Goal: Task Accomplishment & Management: Use online tool/utility

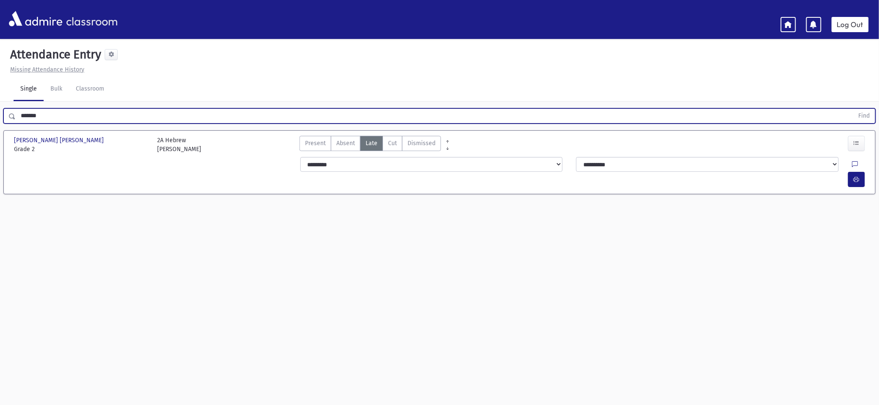
click at [172, 134] on div "[PERSON_NAME] [PERSON_NAME], [PERSON_NAME] [PERSON_NAME] Grade 2 Grade 2 2A Heb…" at bounding box center [439, 143] width 866 height 19
drag, startPoint x: 86, startPoint y: 121, endPoint x: -3, endPoint y: 109, distance: 90.7
click at [0, 109] on html "classroom Log Out Notification alerts are not supported on this device Attendan…" at bounding box center [439, 202] width 879 height 405
click at [854, 109] on button "Find" at bounding box center [865, 116] width 22 height 14
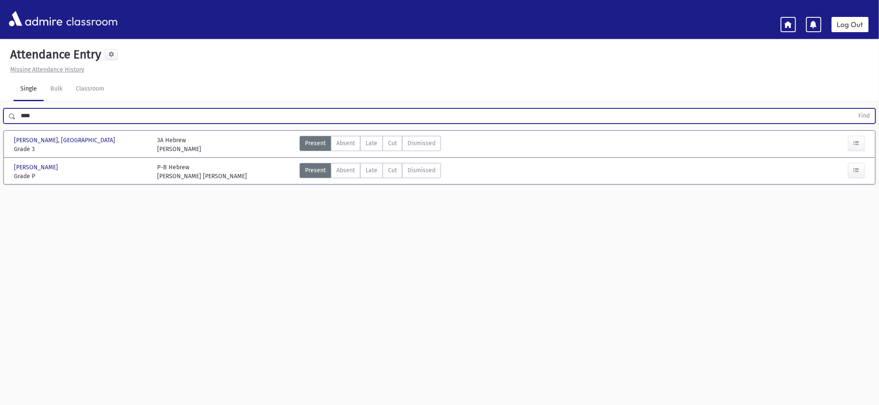
drag, startPoint x: 99, startPoint y: 119, endPoint x: -3, endPoint y: 110, distance: 102.9
click at [0, 110] on html "classroom Log Out Notification alerts are not supported on this device Attendan…" at bounding box center [439, 202] width 879 height 405
click at [854, 109] on button "Find" at bounding box center [865, 116] width 22 height 14
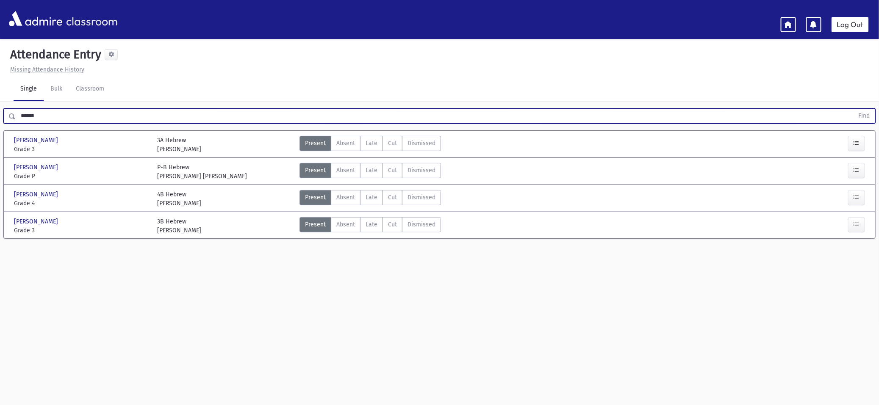
click at [213, 228] on div "3B Hebrew [PERSON_NAME]" at bounding box center [224, 226] width 143 height 18
drag, startPoint x: 110, startPoint y: 115, endPoint x: -3, endPoint y: 121, distance: 113.7
click at [0, 121] on html "classroom Log Out Notification alerts are not supported on this device Attendan…" at bounding box center [439, 202] width 879 height 405
click at [854, 109] on button "Find" at bounding box center [865, 116] width 22 height 14
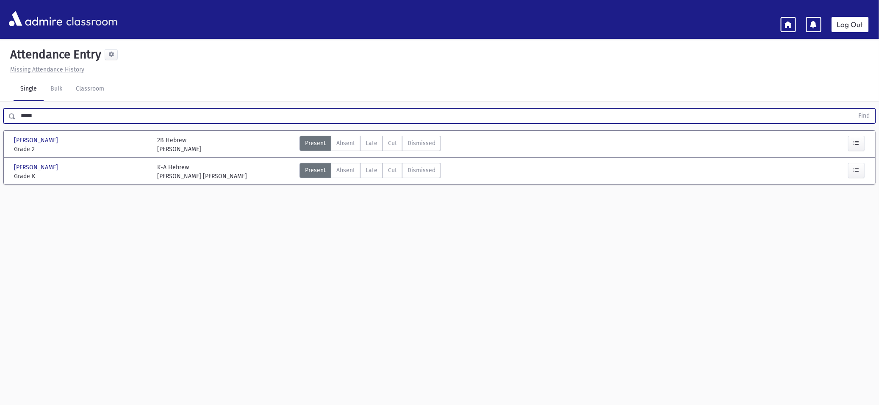
drag, startPoint x: 88, startPoint y: 116, endPoint x: -3, endPoint y: 106, distance: 91.6
click at [0, 106] on html "classroom Log Out Notification alerts are not supported on this device Attendan…" at bounding box center [439, 202] width 879 height 405
click at [854, 109] on button "Find" at bounding box center [865, 116] width 22 height 14
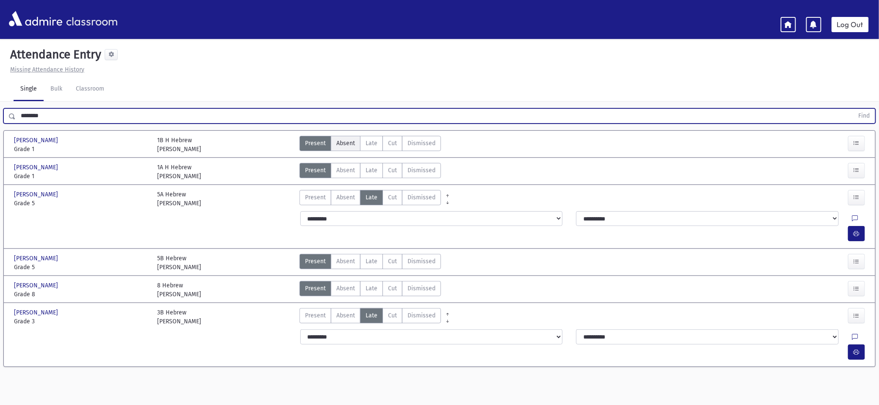
click at [331, 145] on label "Absent A" at bounding box center [346, 143] width 30 height 15
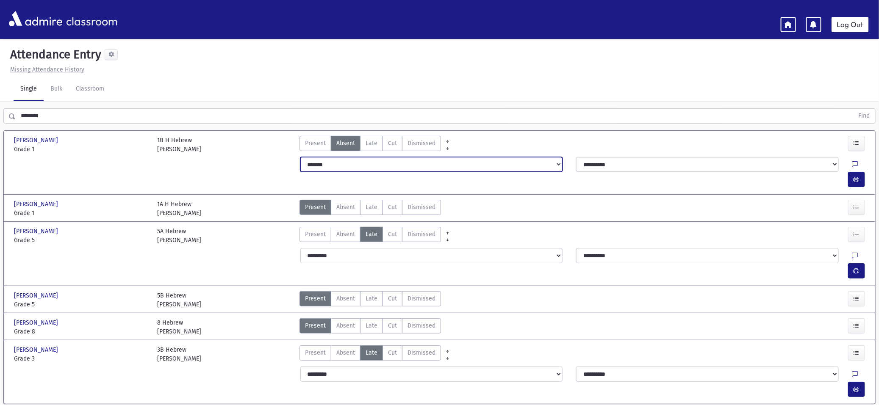
click at [337, 163] on select "**********" at bounding box center [431, 164] width 263 height 15
click at [300, 157] on select "**********" at bounding box center [431, 164] width 263 height 15
click at [321, 143] on span "Present" at bounding box center [315, 143] width 21 height 9
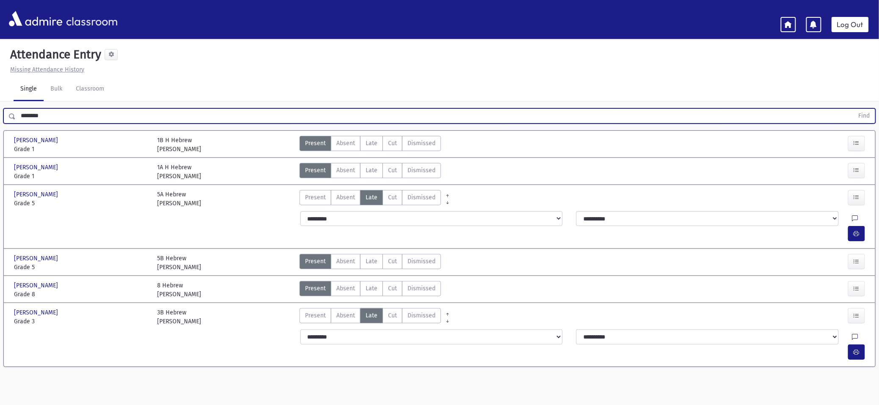
drag, startPoint x: 57, startPoint y: 120, endPoint x: -3, endPoint y: 115, distance: 60.8
click at [0, 115] on html "classroom Log Out Notification alerts are not supported on this device Attendan…" at bounding box center [439, 202] width 879 height 405
click at [854, 109] on button "Find" at bounding box center [865, 116] width 22 height 14
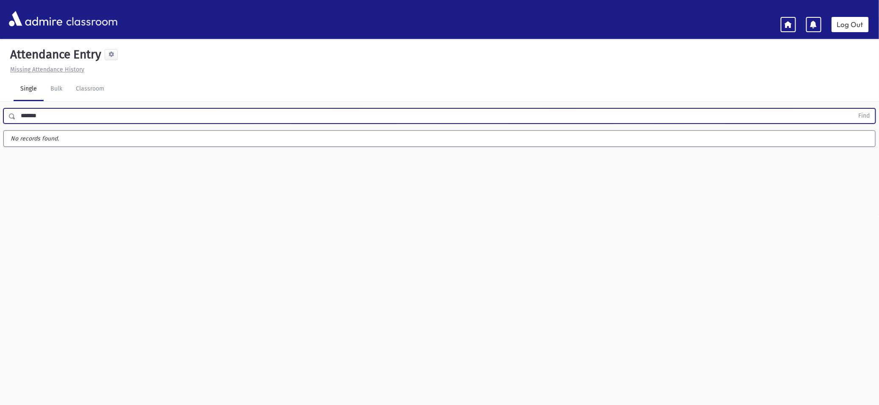
click at [854, 109] on button "Find" at bounding box center [865, 116] width 22 height 14
type input "*"
click at [854, 109] on button "Find" at bounding box center [865, 116] width 22 height 14
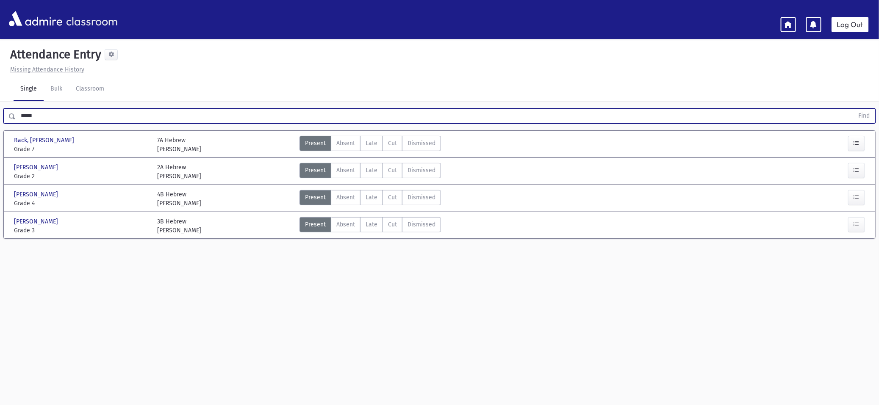
drag, startPoint x: 61, startPoint y: 115, endPoint x: -3, endPoint y: 110, distance: 64.1
click at [0, 110] on html "classroom Log Out Notification alerts are not supported on this device Attendan…" at bounding box center [439, 202] width 879 height 405
click at [854, 109] on button "Find" at bounding box center [865, 116] width 22 height 14
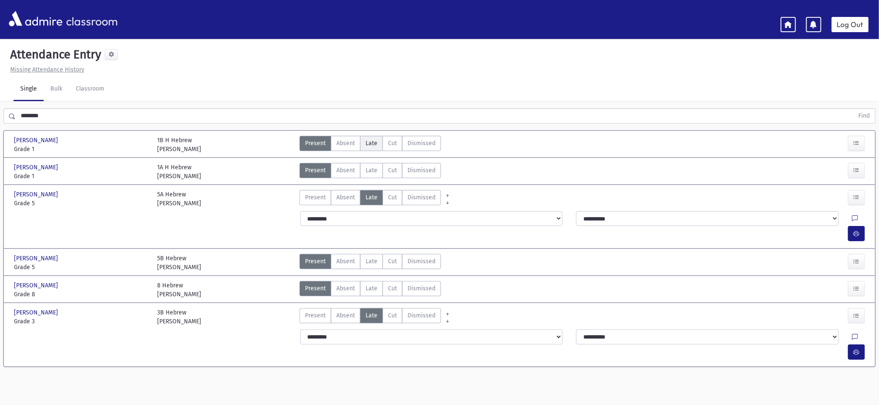
click at [378, 142] on label "Late L" at bounding box center [371, 143] width 23 height 15
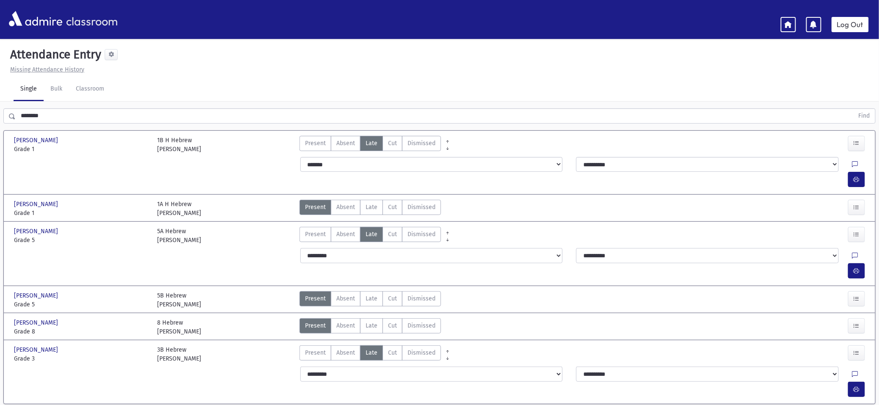
click at [369, 144] on span "Late" at bounding box center [372, 143] width 12 height 9
click at [208, 69] on div "Missing Attendance History" at bounding box center [440, 69] width 866 height 9
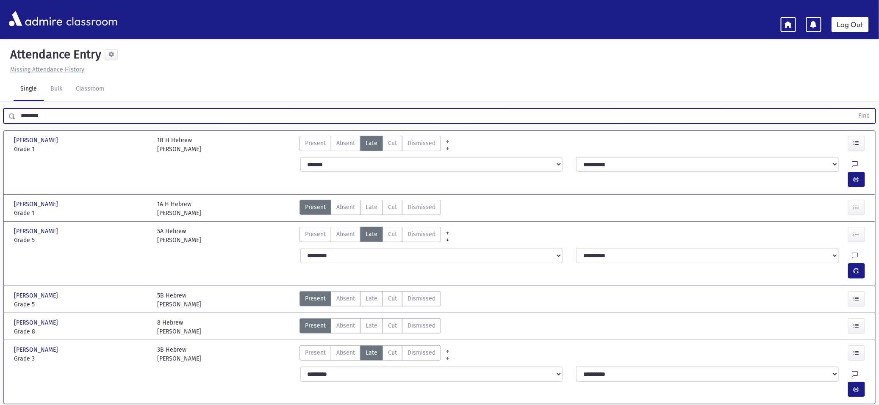
drag, startPoint x: 78, startPoint y: 119, endPoint x: -3, endPoint y: 113, distance: 81.1
click at [0, 113] on html "classroom Log Out Notification alerts are not supported on this device Attendan…" at bounding box center [439, 202] width 879 height 405
click at [854, 109] on button "Find" at bounding box center [865, 116] width 22 height 14
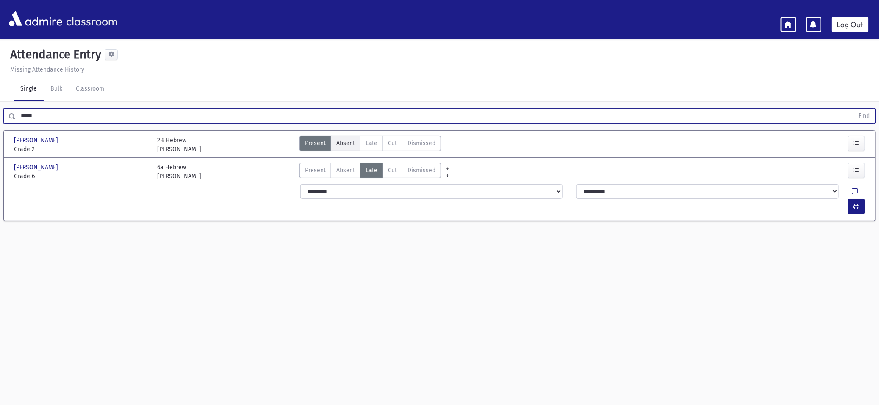
click at [356, 143] on label "Absent A" at bounding box center [346, 143] width 30 height 15
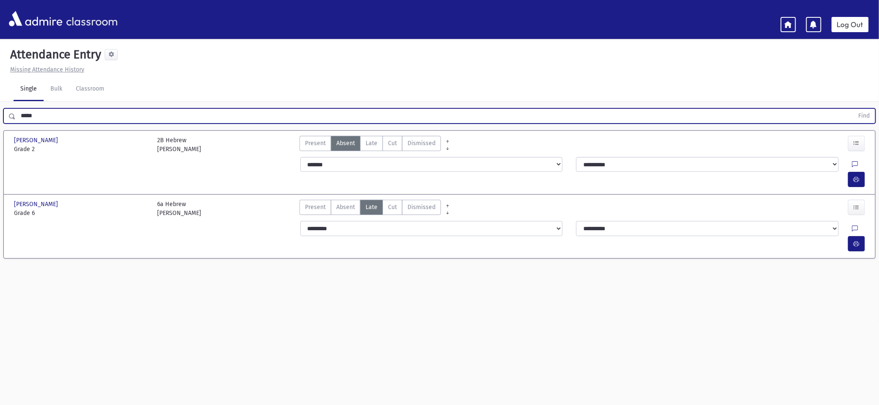
drag, startPoint x: 54, startPoint y: 115, endPoint x: -3, endPoint y: 117, distance: 57.2
click at [0, 117] on html "classroom Log Out Notification alerts are not supported on this device Attendan…" at bounding box center [439, 202] width 879 height 405
type input "********"
click at [854, 109] on button "Find" at bounding box center [865, 116] width 22 height 14
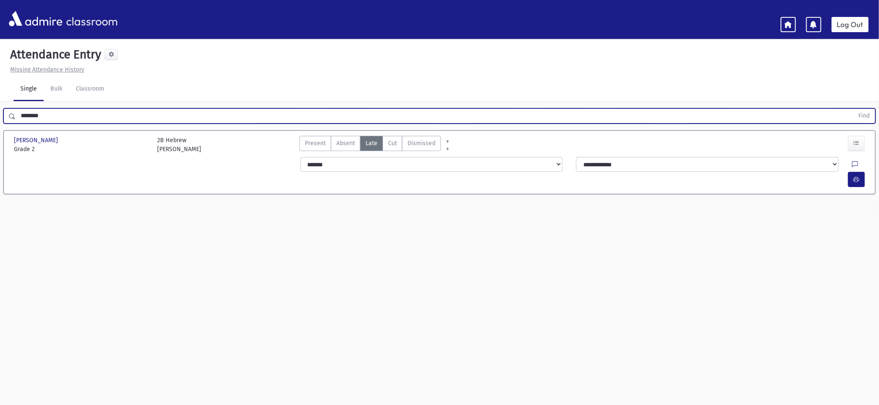
click at [60, 119] on input "********" at bounding box center [435, 115] width 839 height 15
